Goal: Information Seeking & Learning: Learn about a topic

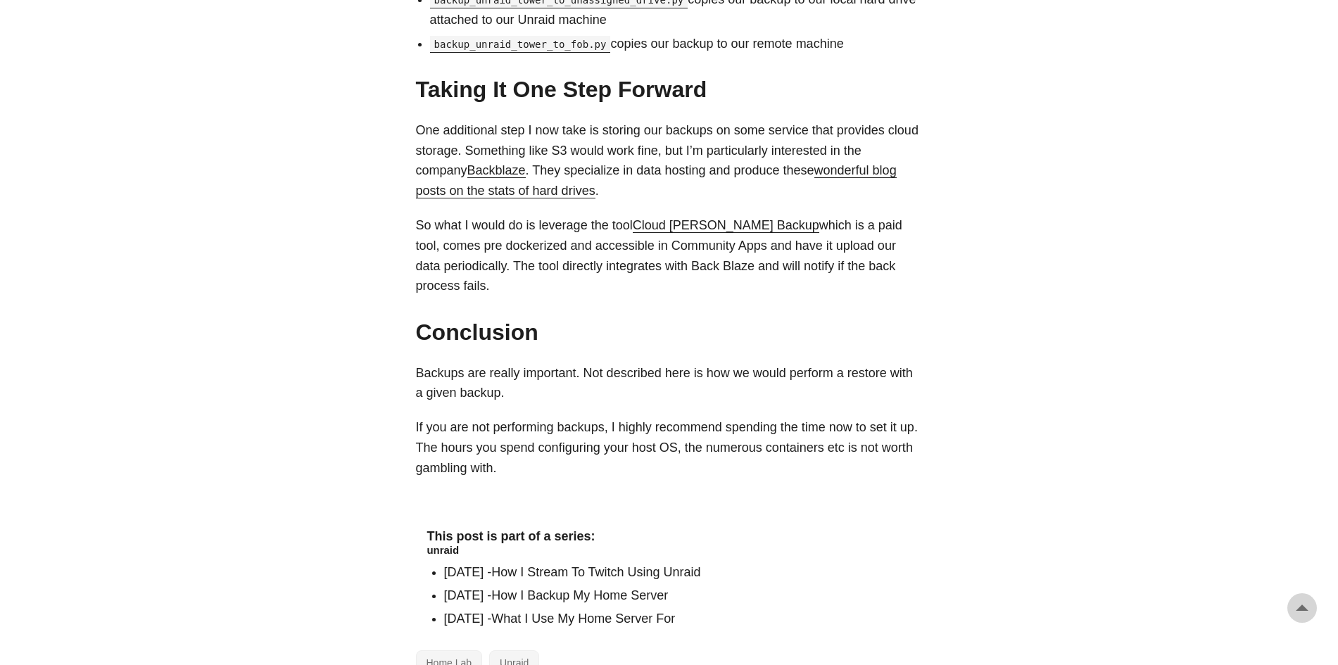
scroll to position [1407, 0]
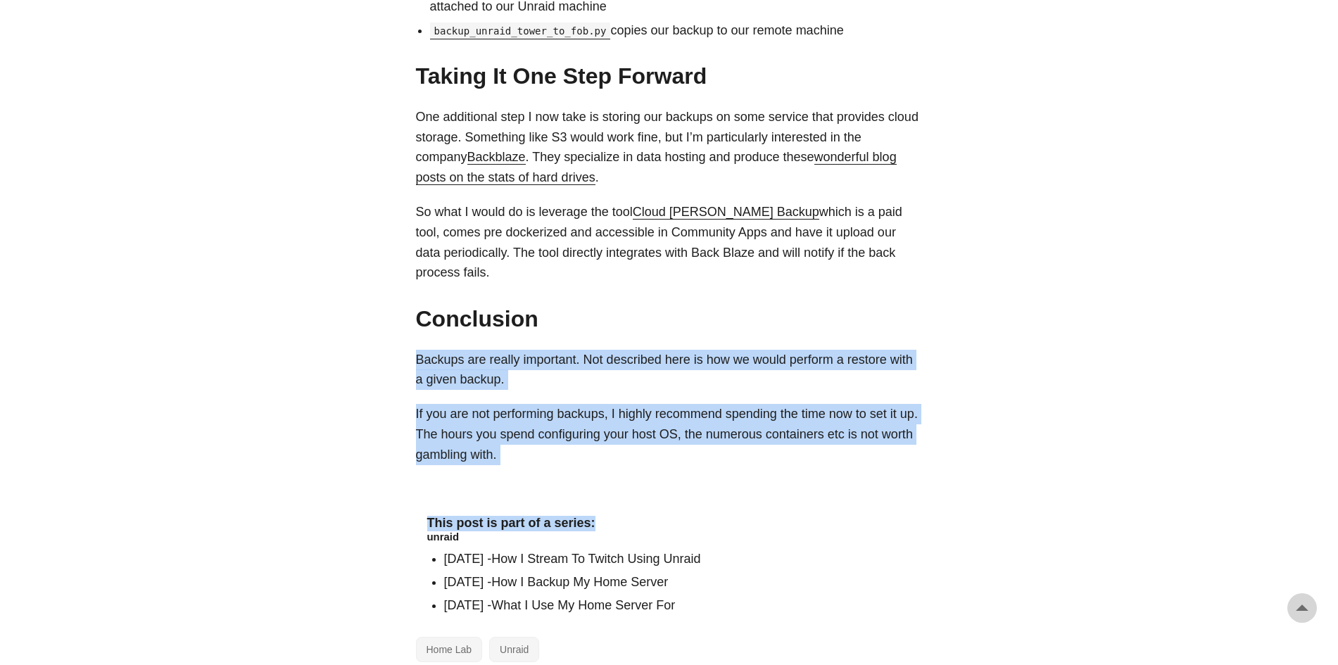
drag, startPoint x: 1034, startPoint y: 289, endPoint x: 1001, endPoint y: 464, distance: 178.3
drag, startPoint x: 1003, startPoint y: 433, endPoint x: 400, endPoint y: 267, distance: 625.5
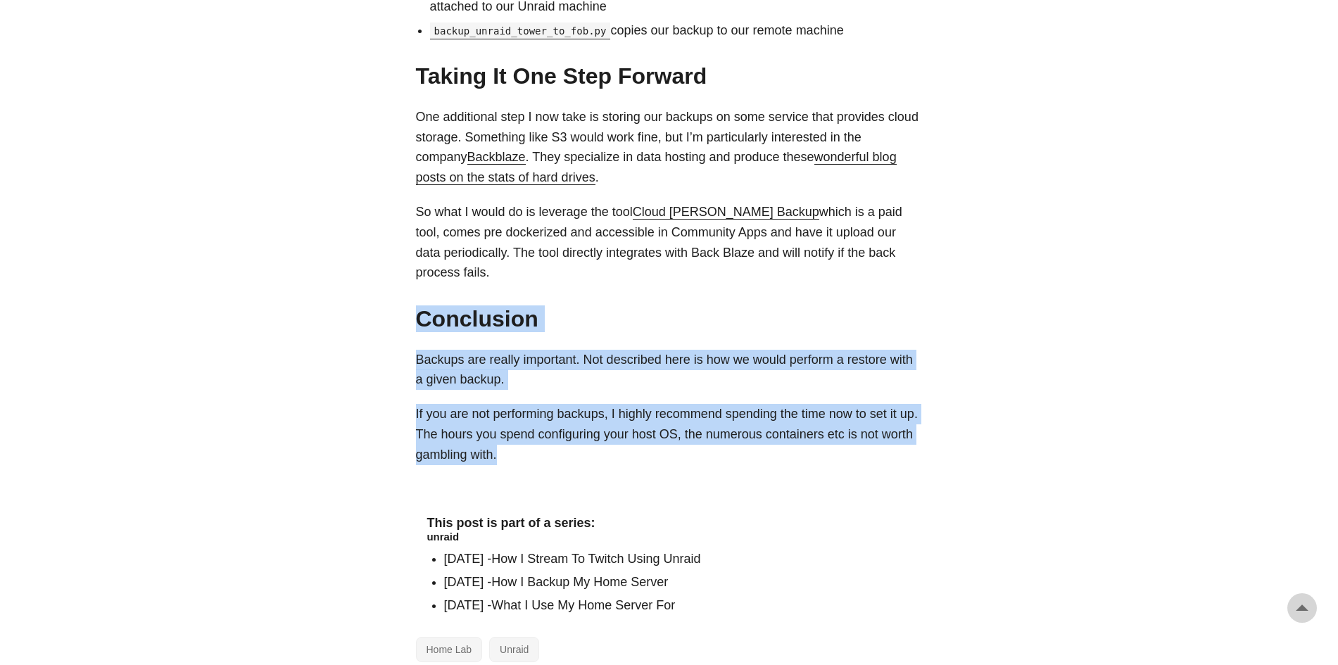
drag, startPoint x: 400, startPoint y: 267, endPoint x: 585, endPoint y: 452, distance: 260.7
click at [591, 442] on p "If you are not performing backups, I highly recommend spending the time now to …" at bounding box center [669, 434] width 507 height 61
drag, startPoint x: 591, startPoint y: 442, endPoint x: 276, endPoint y: 267, distance: 360.3
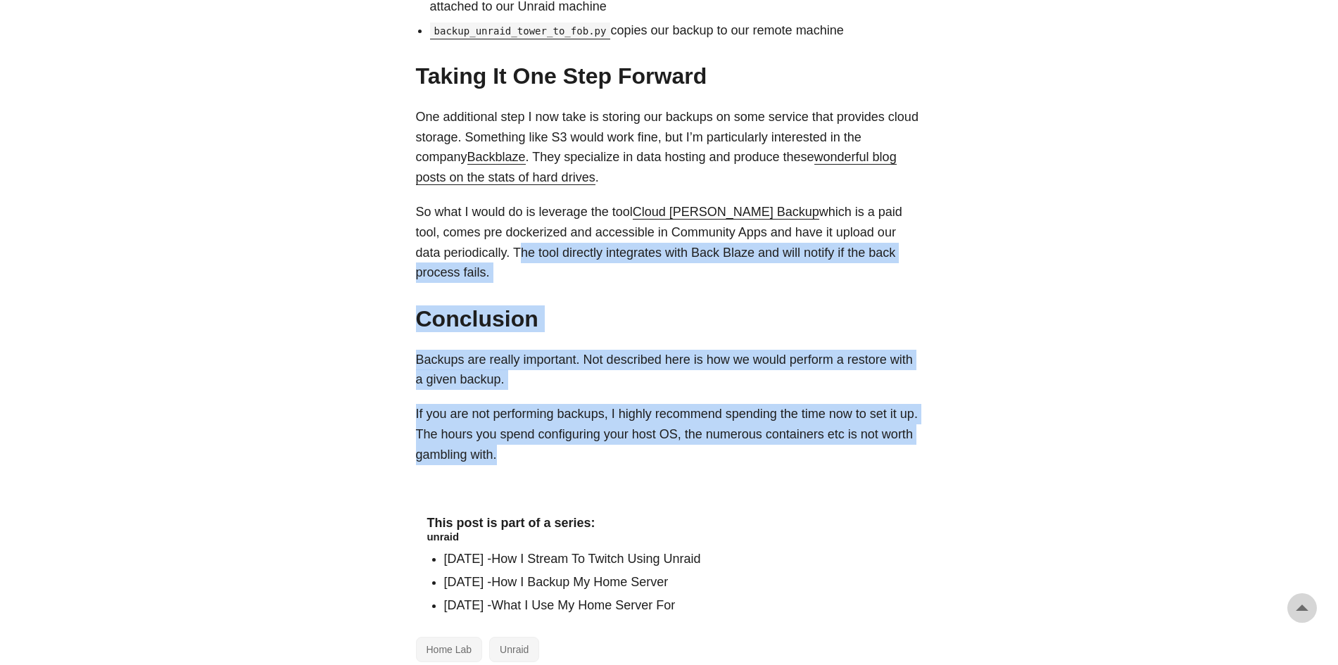
drag, startPoint x: 309, startPoint y: 254, endPoint x: 692, endPoint y: 444, distance: 428.0
click at [692, 444] on p "If you are not performing backups, I highly recommend spending the time now to …" at bounding box center [669, 434] width 507 height 61
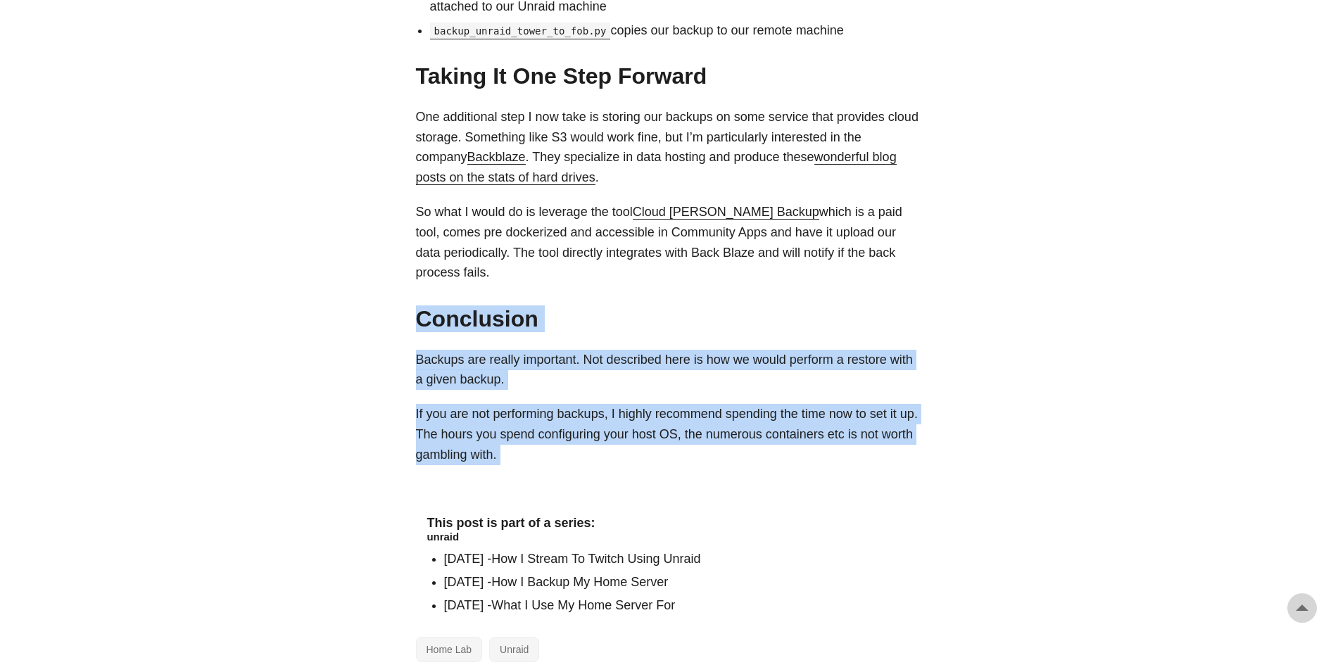
drag, startPoint x: 692, startPoint y: 444, endPoint x: 382, endPoint y: 294, distance: 344.6
drag, startPoint x: 382, startPoint y: 294, endPoint x: 627, endPoint y: 457, distance: 293.9
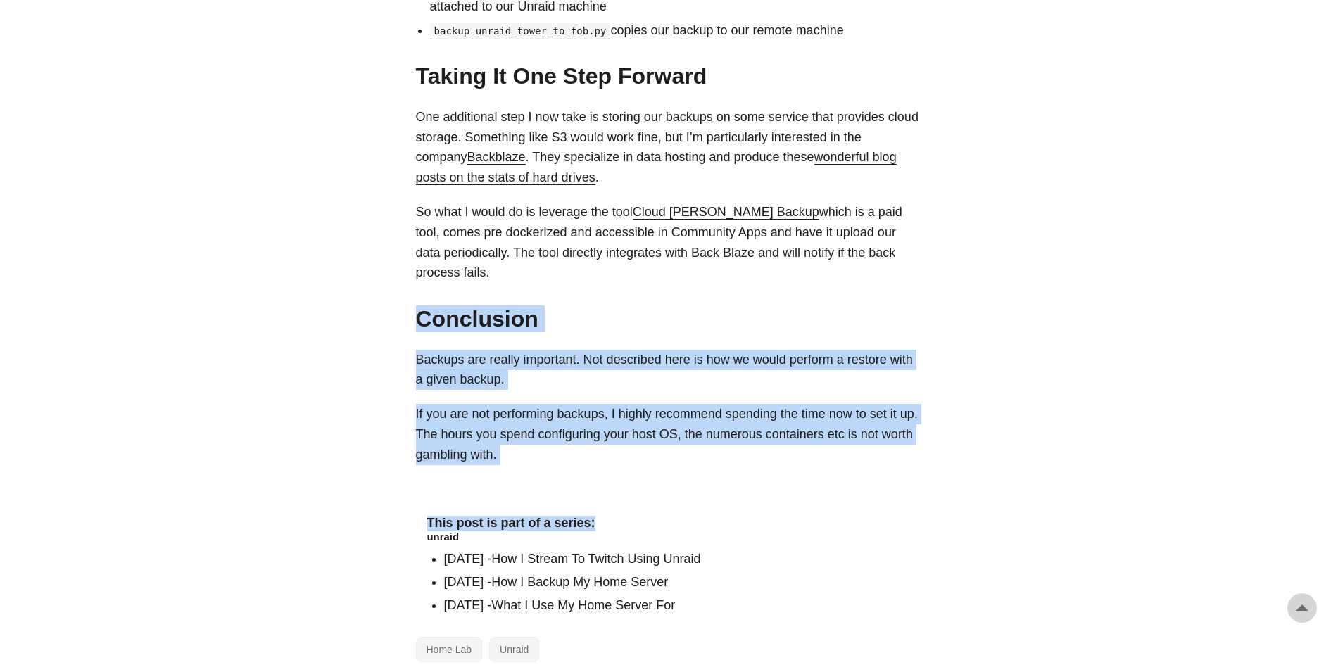
click at [615, 433] on p "If you are not performing backups, I highly recommend spending the time now to …" at bounding box center [669, 434] width 507 height 61
drag, startPoint x: 615, startPoint y: 433, endPoint x: 335, endPoint y: 283, distance: 318.0
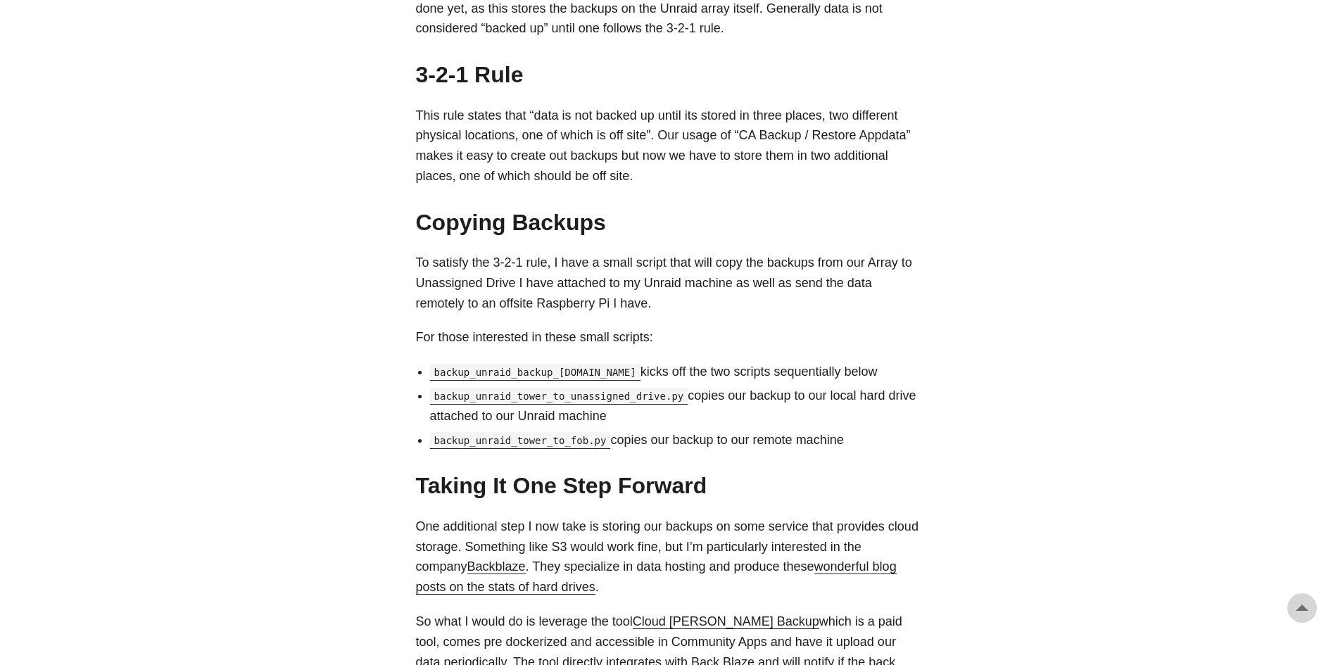
scroll to position [934, 0]
